Goal: Task Accomplishment & Management: Use online tool/utility

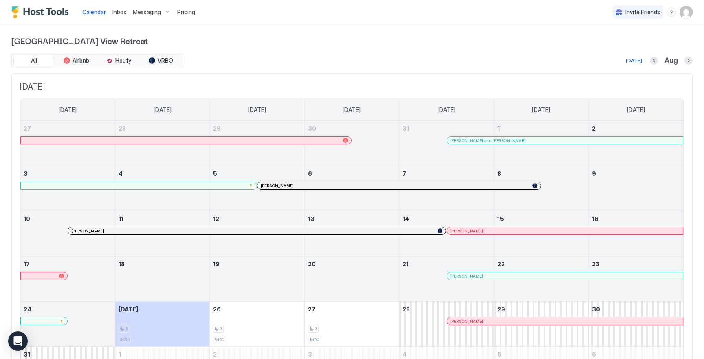
click at [187, 16] on div "Pricing" at bounding box center [186, 12] width 24 height 14
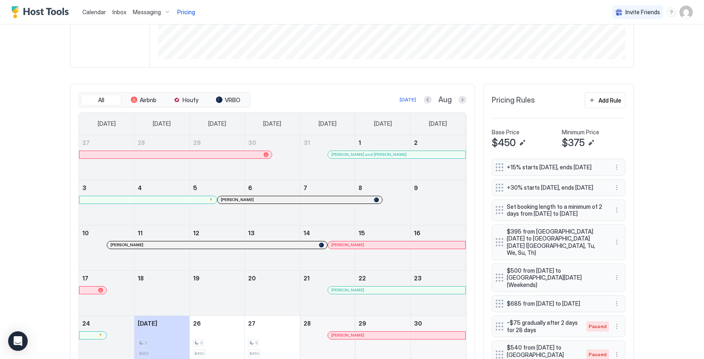
scroll to position [202, 0]
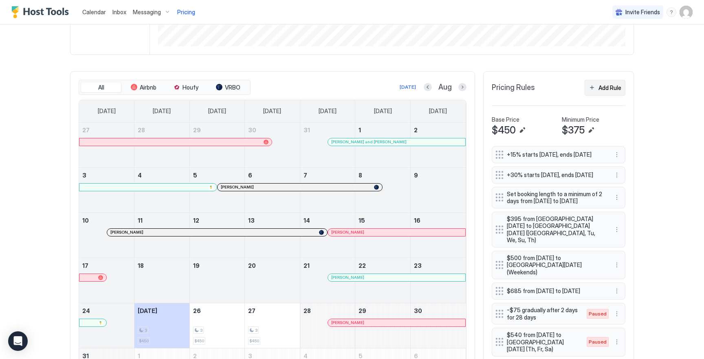
click at [589, 88] on button "Add Rule" at bounding box center [604, 88] width 41 height 16
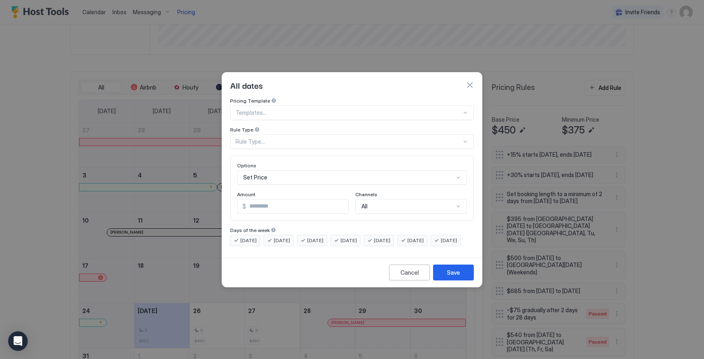
click at [289, 170] on div "Set Price" at bounding box center [352, 177] width 230 height 15
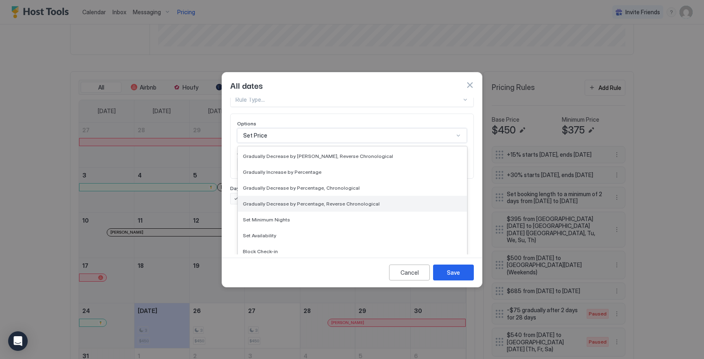
scroll to position [148, 0]
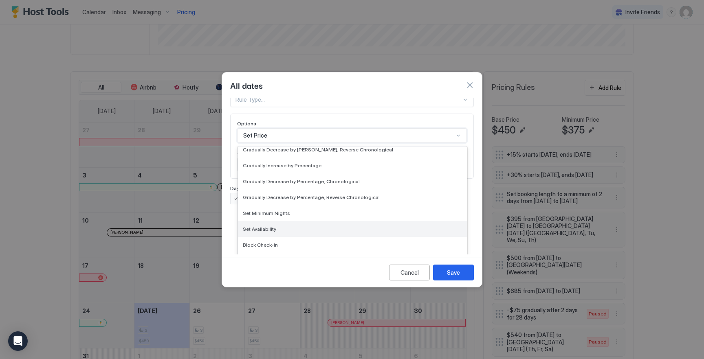
click at [279, 226] on div "Set Availability" at bounding box center [352, 229] width 219 height 6
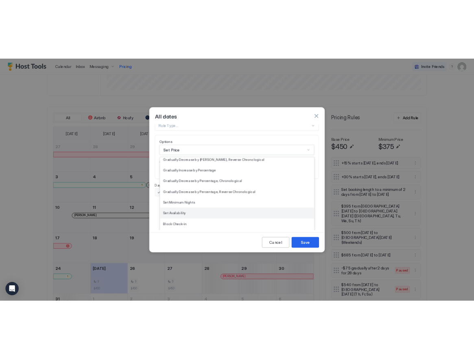
scroll to position [0, 0]
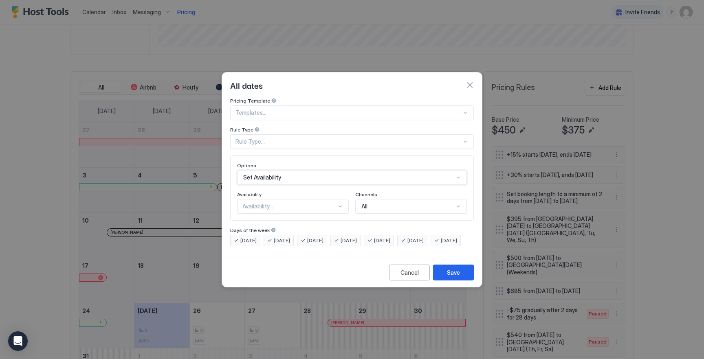
click at [295, 203] on div "Availability..." at bounding box center [289, 206] width 94 height 7
click at [272, 238] on div "Blocked" at bounding box center [293, 241] width 101 height 6
click at [269, 138] on div "Rule Type..." at bounding box center [352, 141] width 244 height 15
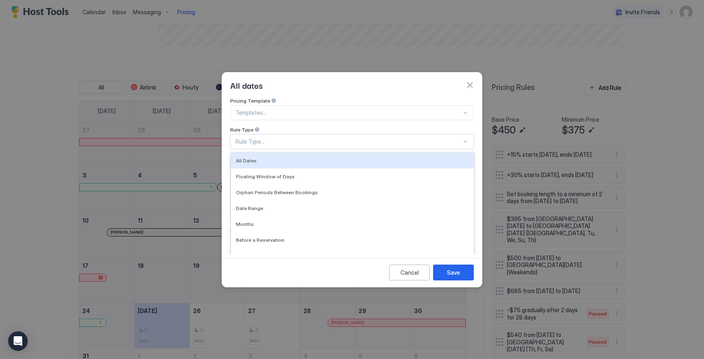
click at [327, 79] on div "All dates" at bounding box center [352, 85] width 244 height 12
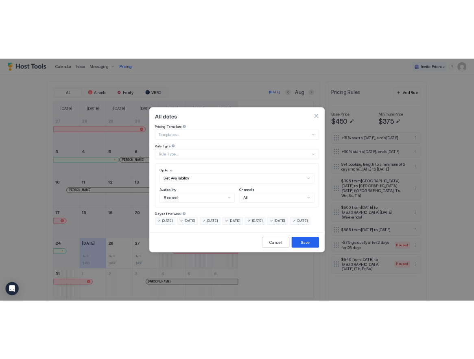
scroll to position [407153, 406915]
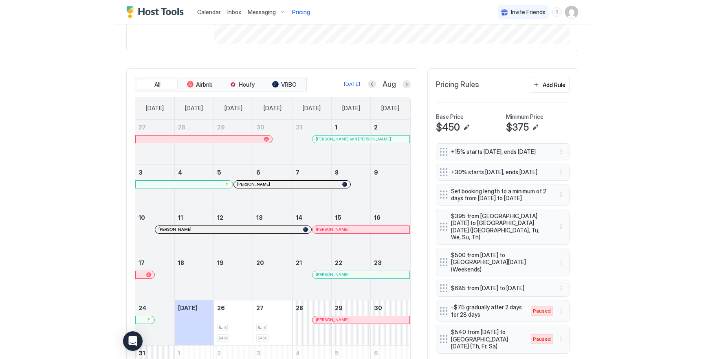
scroll to position [156, 469]
